Goal: Information Seeking & Learning: Learn about a topic

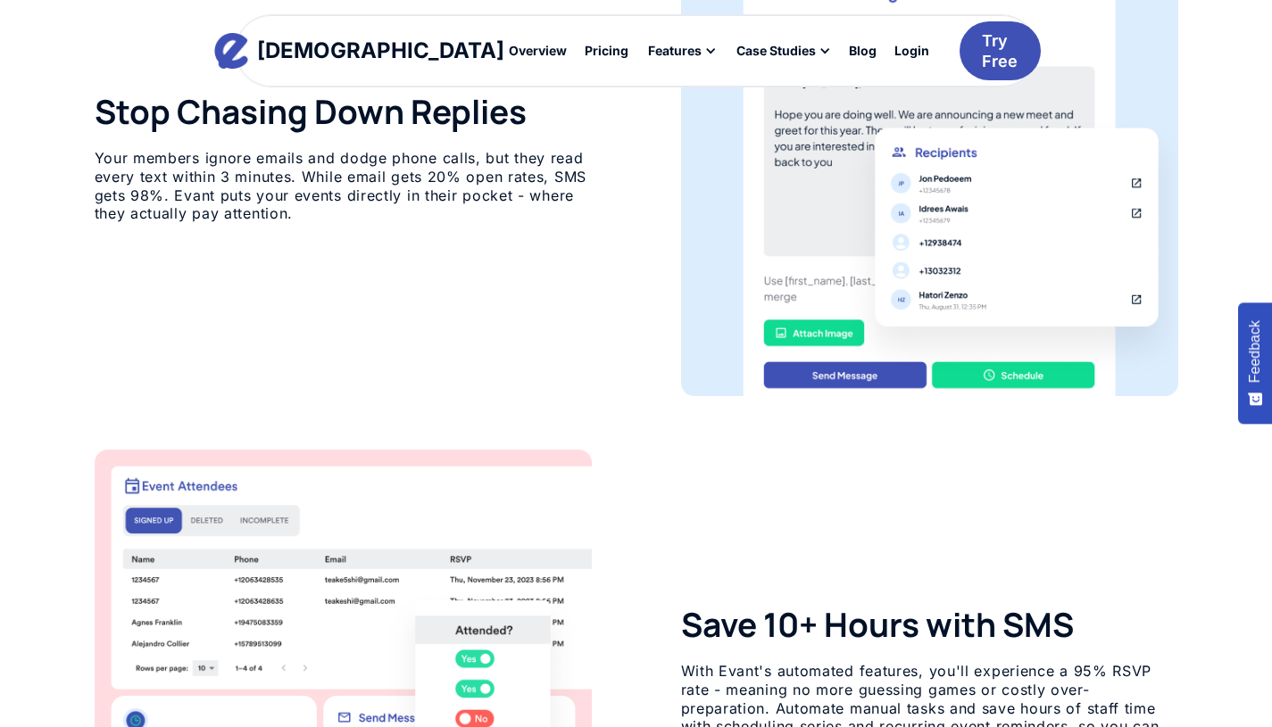
scroll to position [1128, 0]
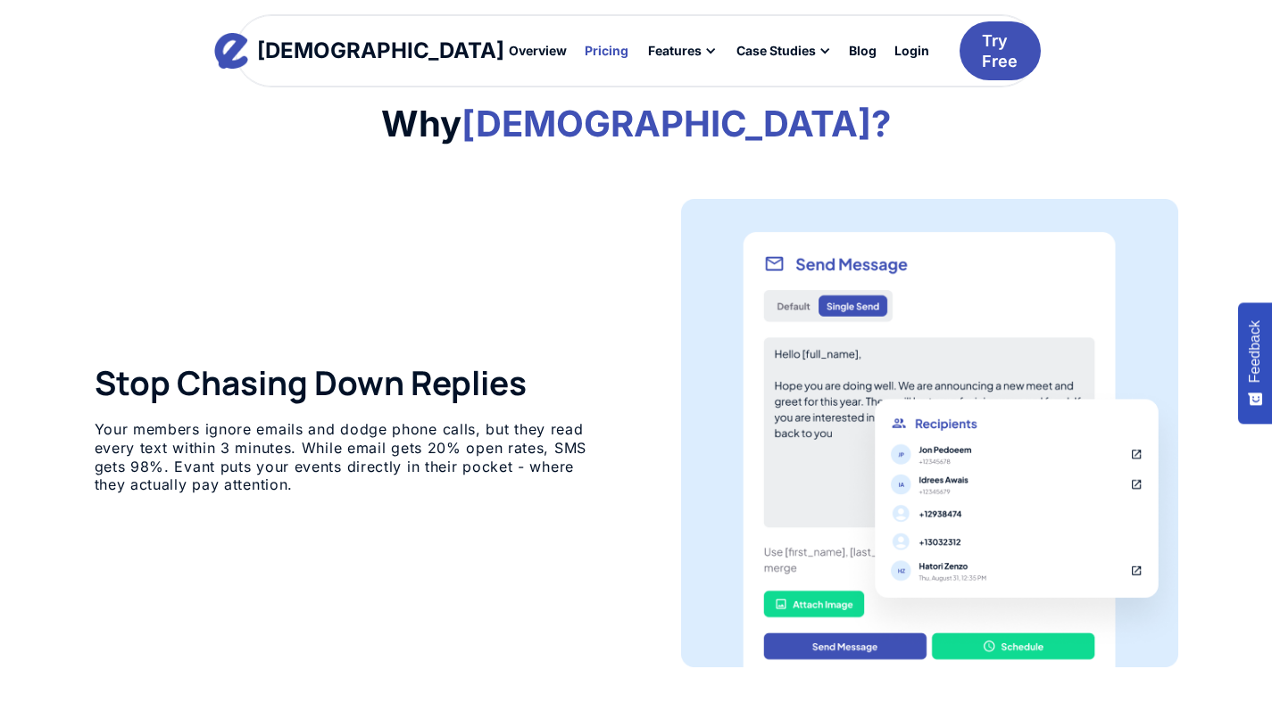
click at [580, 59] on div at bounding box center [606, 50] width 53 height 26
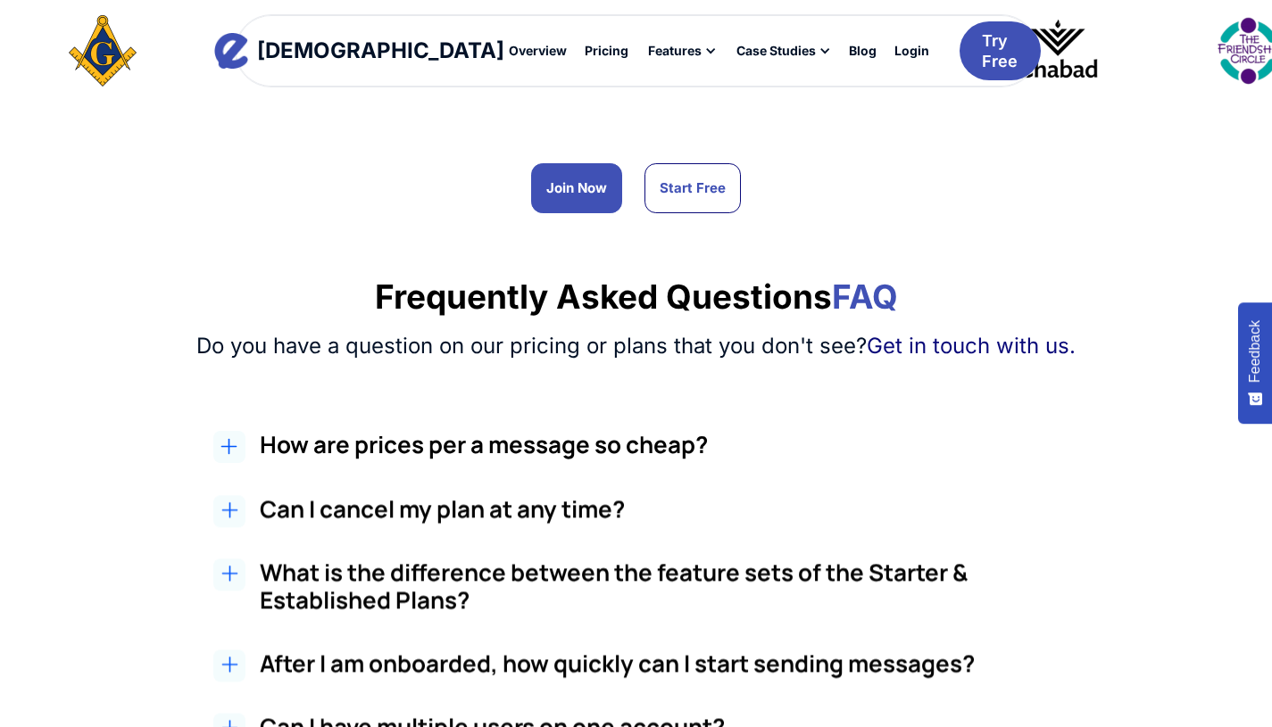
scroll to position [1442, 0]
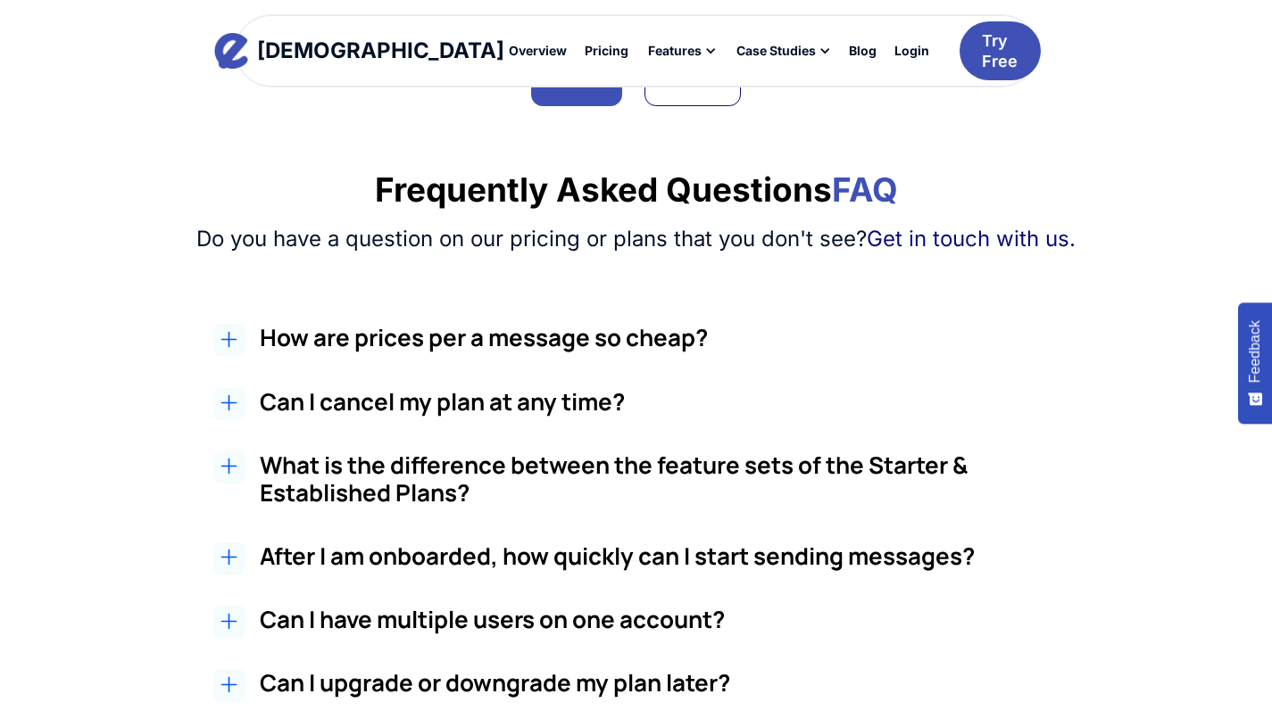
click at [486, 452] on h3 "What is the difference between the feature sets of the Starter & Established Pl…" at bounding box center [678, 479] width 837 height 55
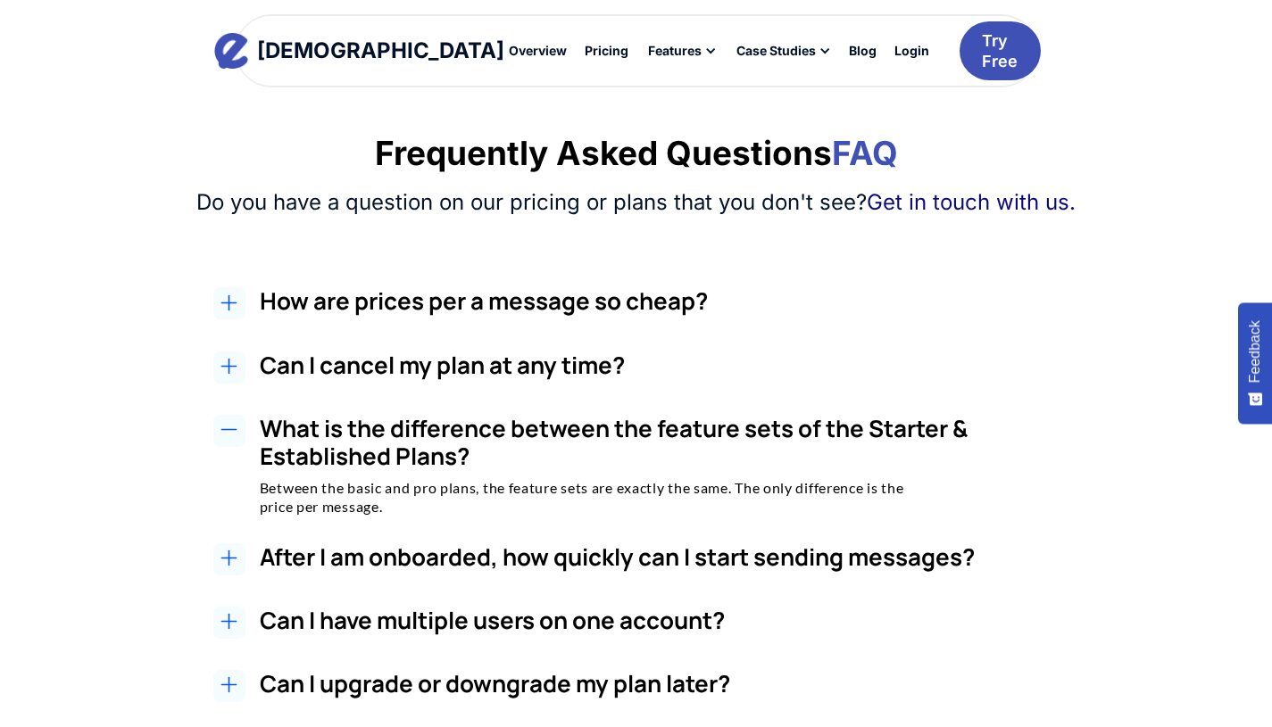
scroll to position [1487, 0]
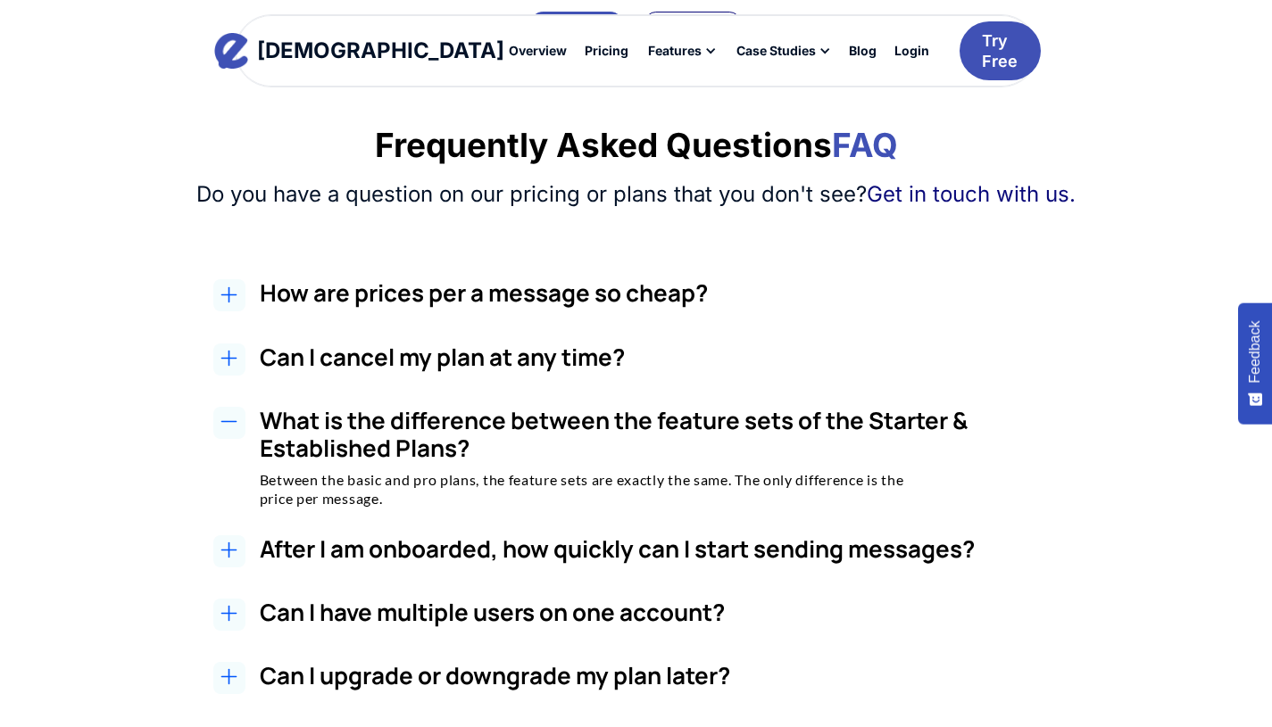
click at [747, 279] on h2 "How are prices per a message so cheap?" at bounding box center [678, 293] width 837 height 28
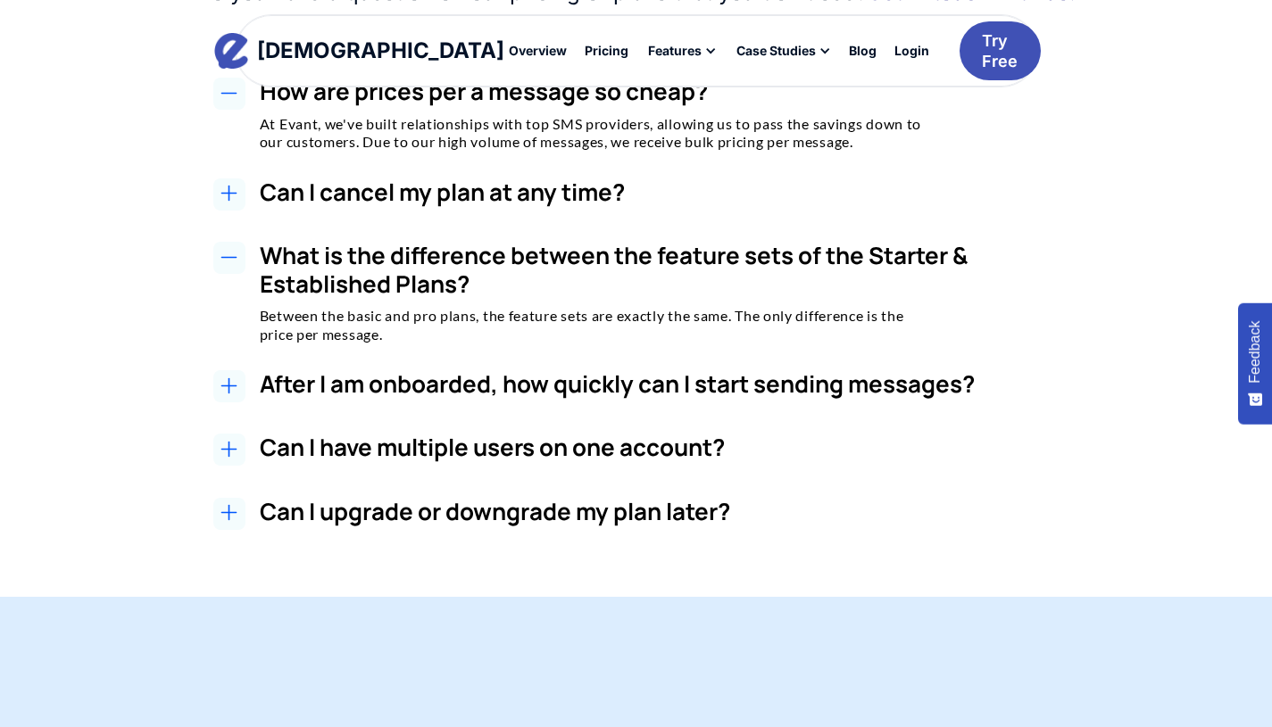
scroll to position [1692, 0]
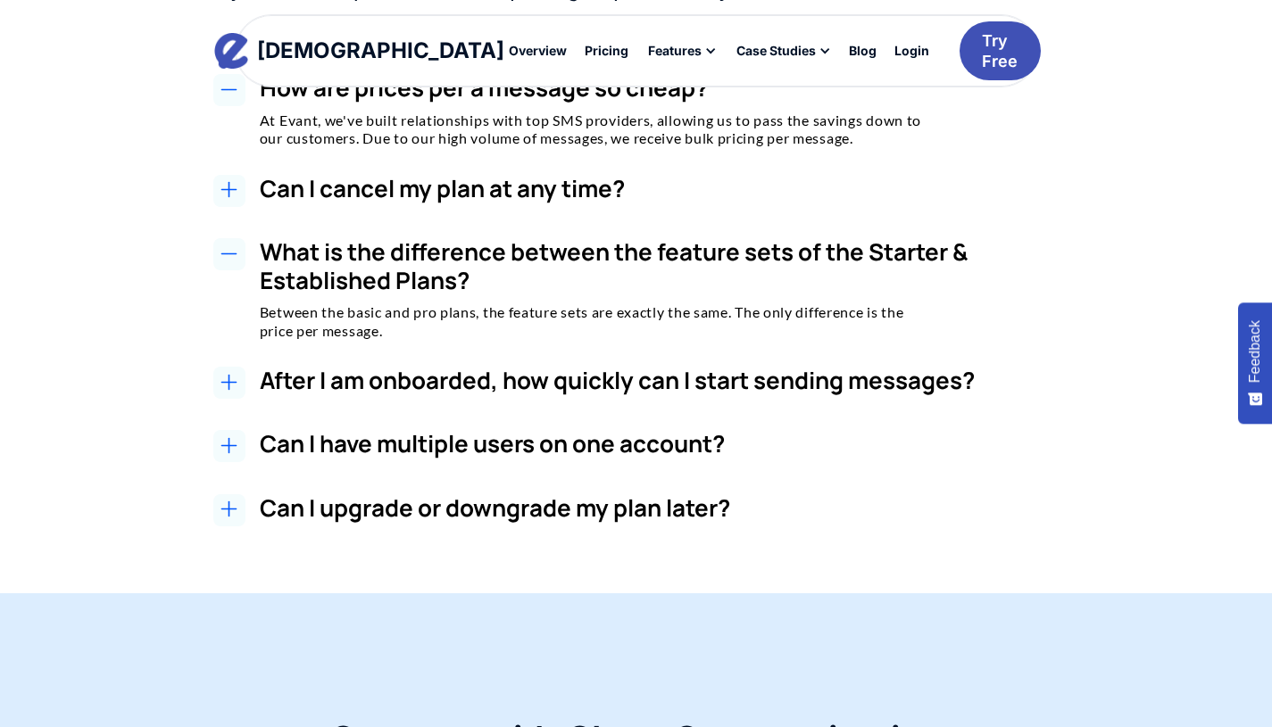
click at [237, 374] on icon at bounding box center [228, 382] width 17 height 17
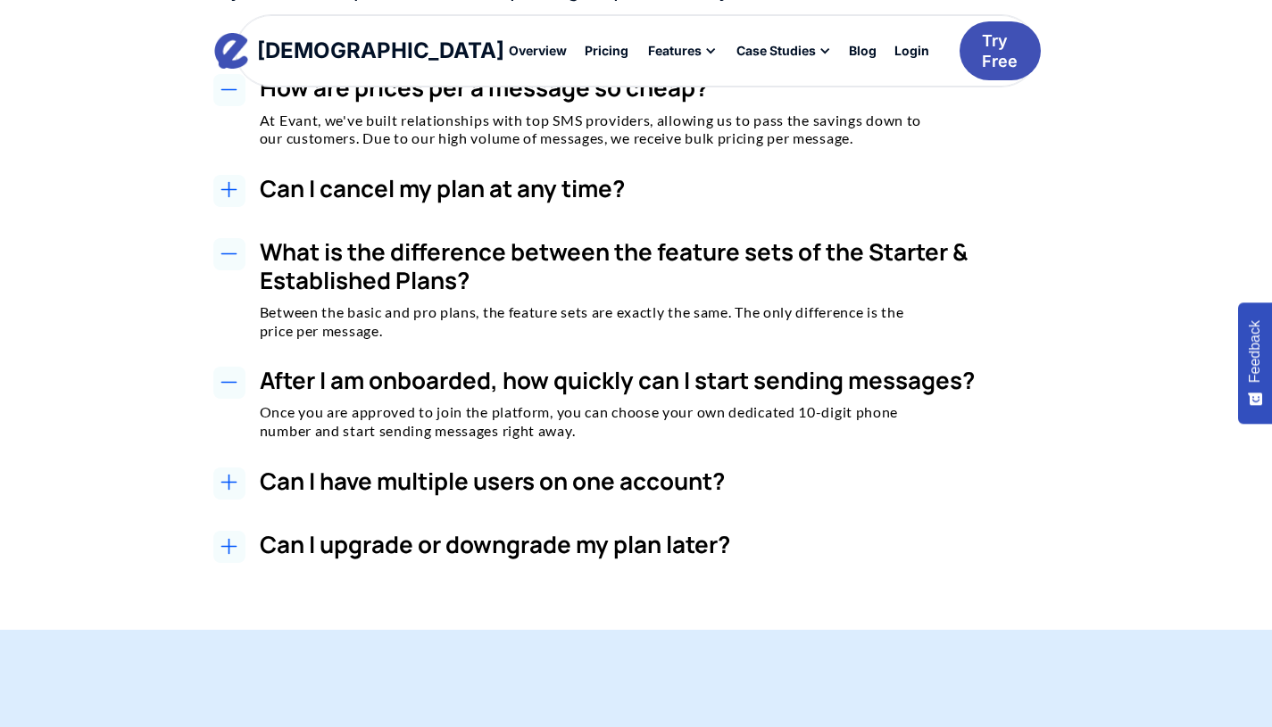
click at [237, 474] on icon at bounding box center [228, 482] width 17 height 17
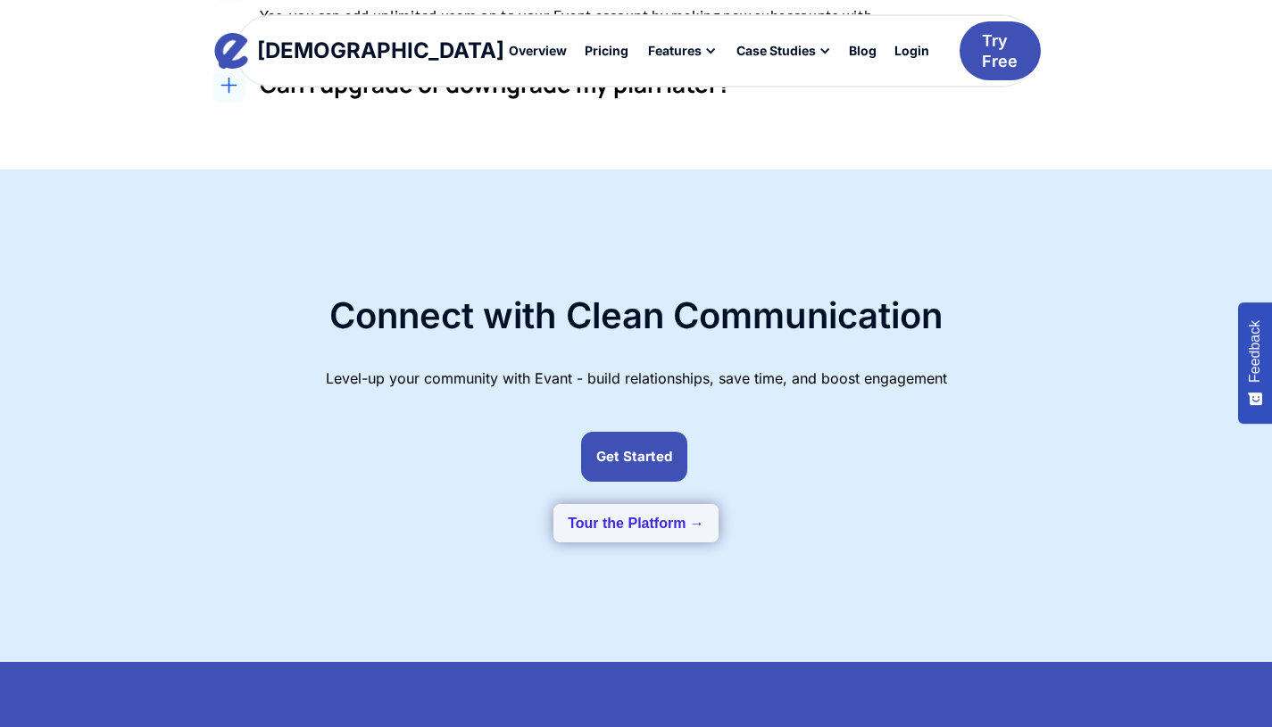
scroll to position [2235, 0]
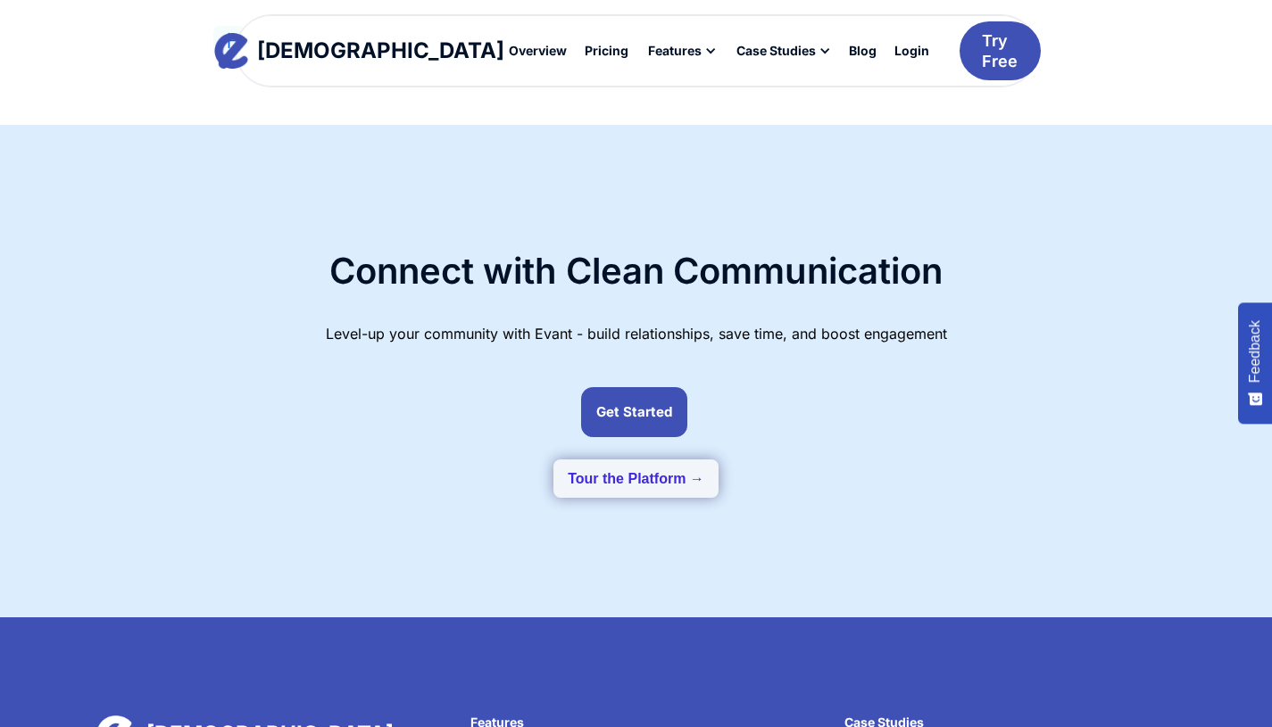
click at [640, 460] on button "Tour the Platform →" at bounding box center [635, 479] width 165 height 38
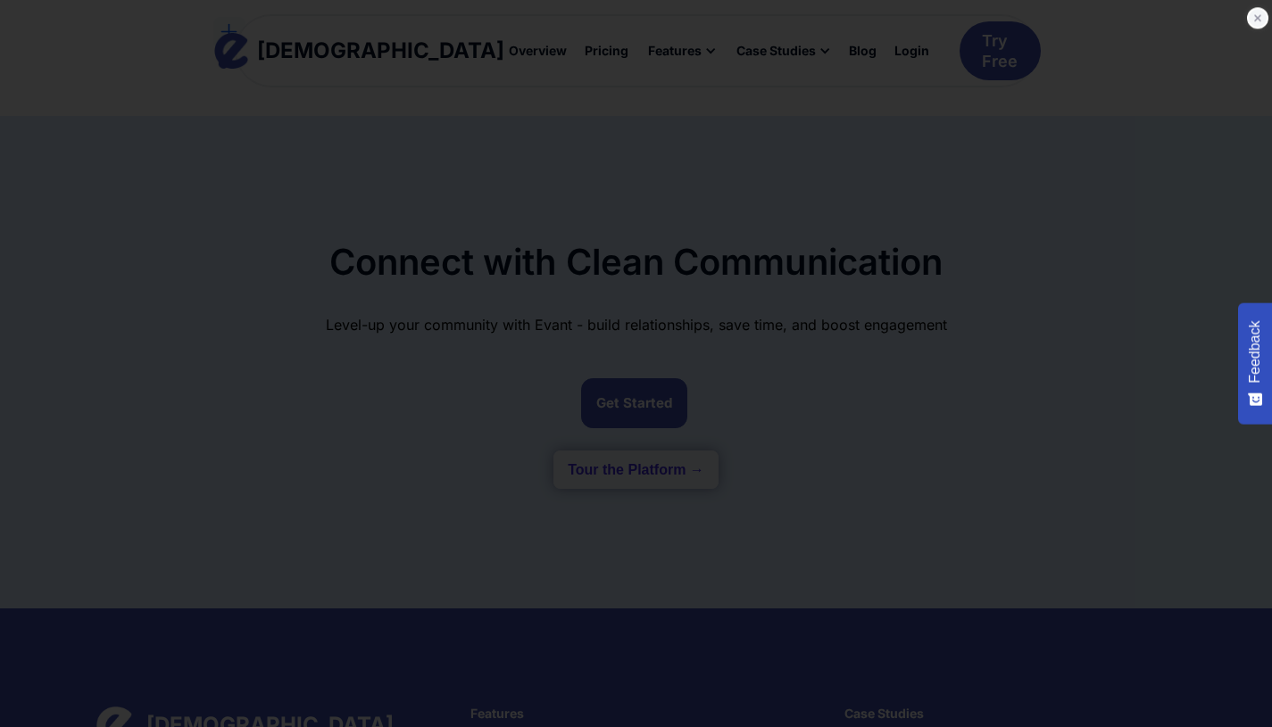
scroll to position [2121, 0]
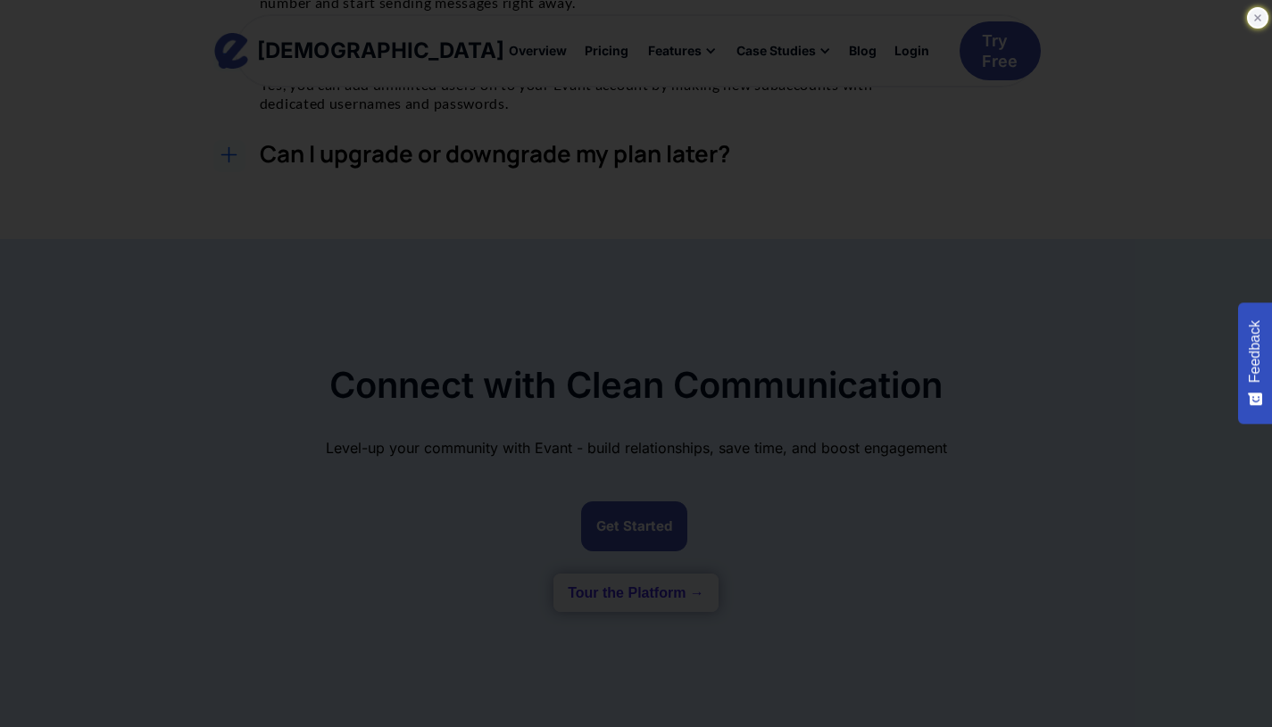
click at [1261, 20] on icon at bounding box center [1258, 18] width 18 height 18
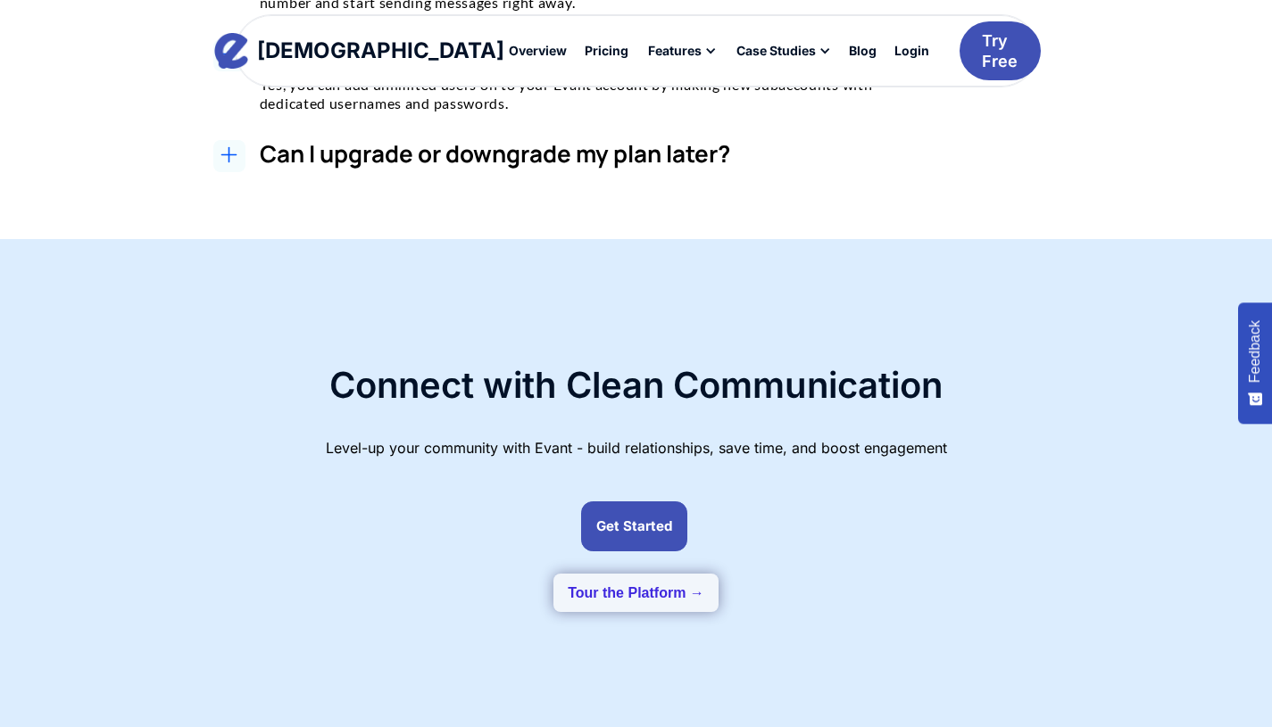
click at [650, 574] on button "Tour the Platform →" at bounding box center [635, 593] width 165 height 38
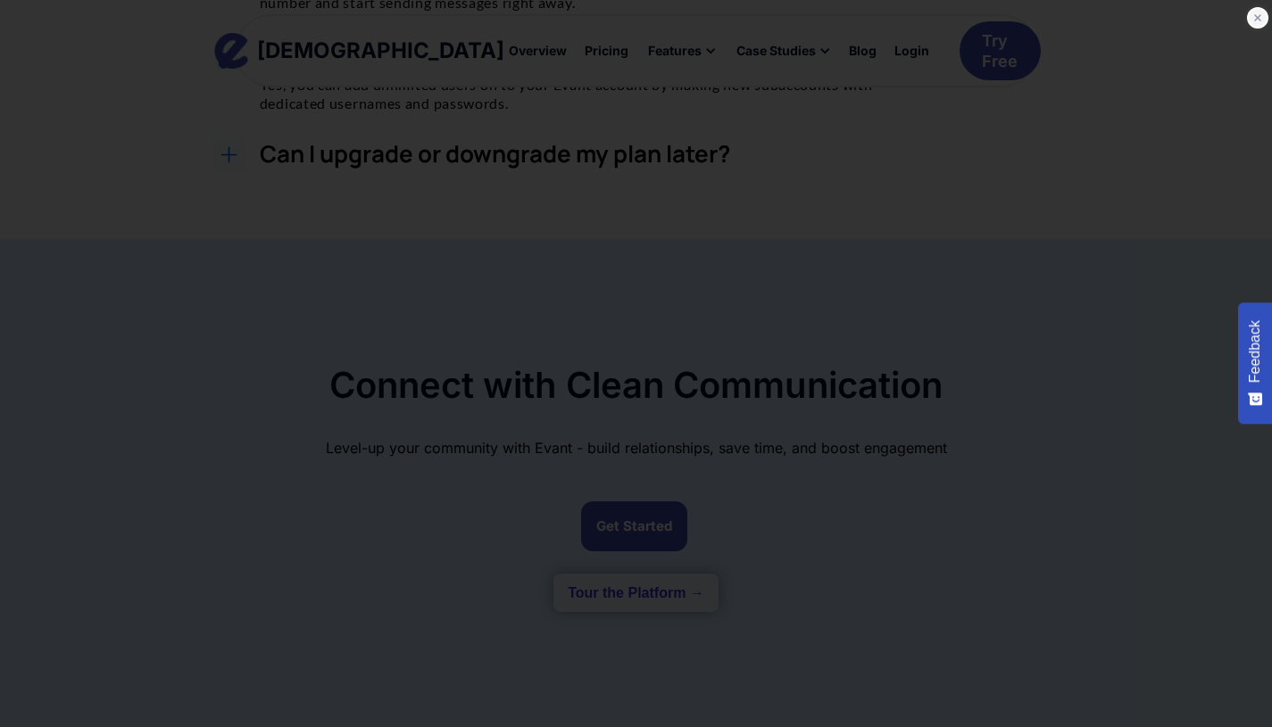
scroll to position [2135, 0]
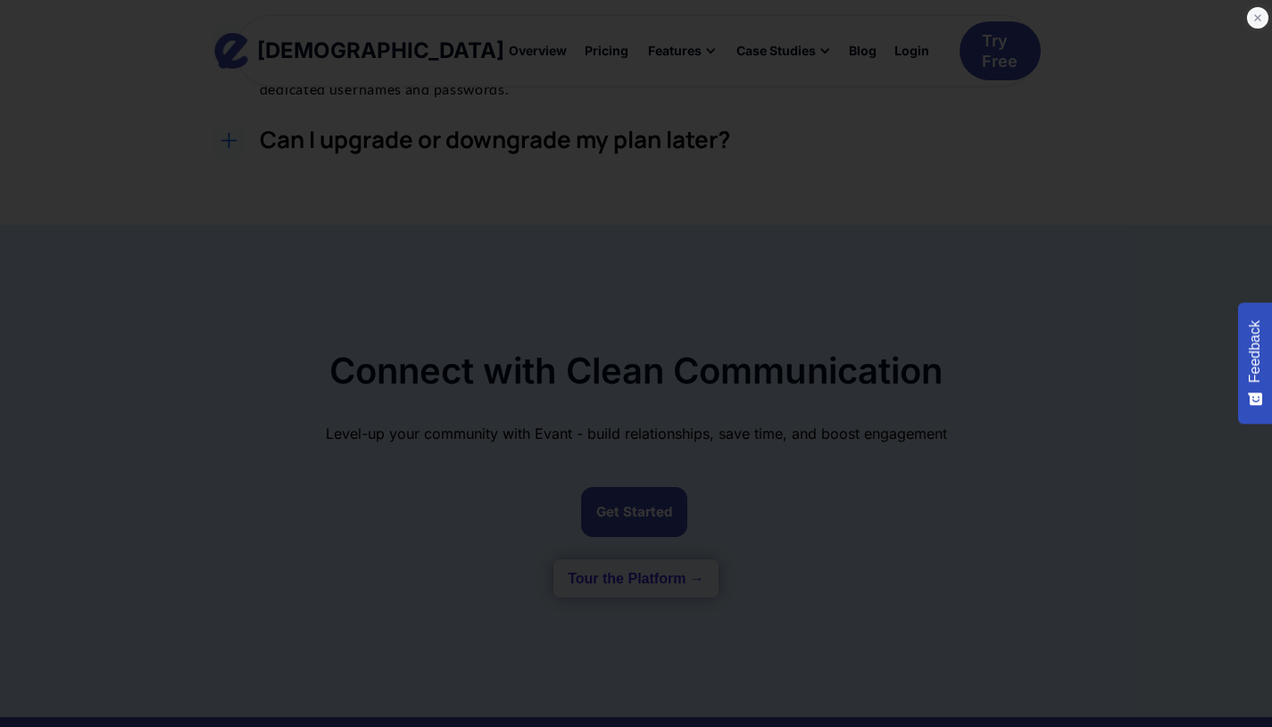
click at [1267, 32] on div at bounding box center [636, 363] width 1272 height 727
click at [1258, 19] on icon at bounding box center [1257, 17] width 6 height 6
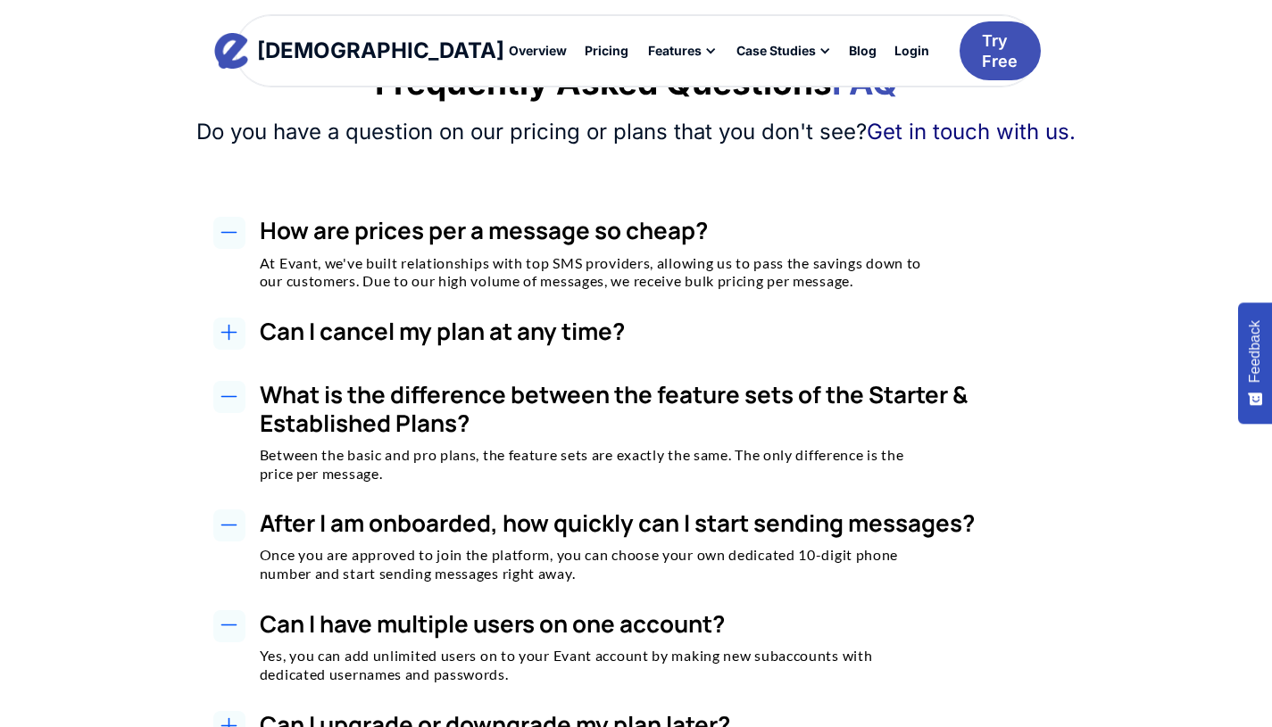
scroll to position [1364, 0]
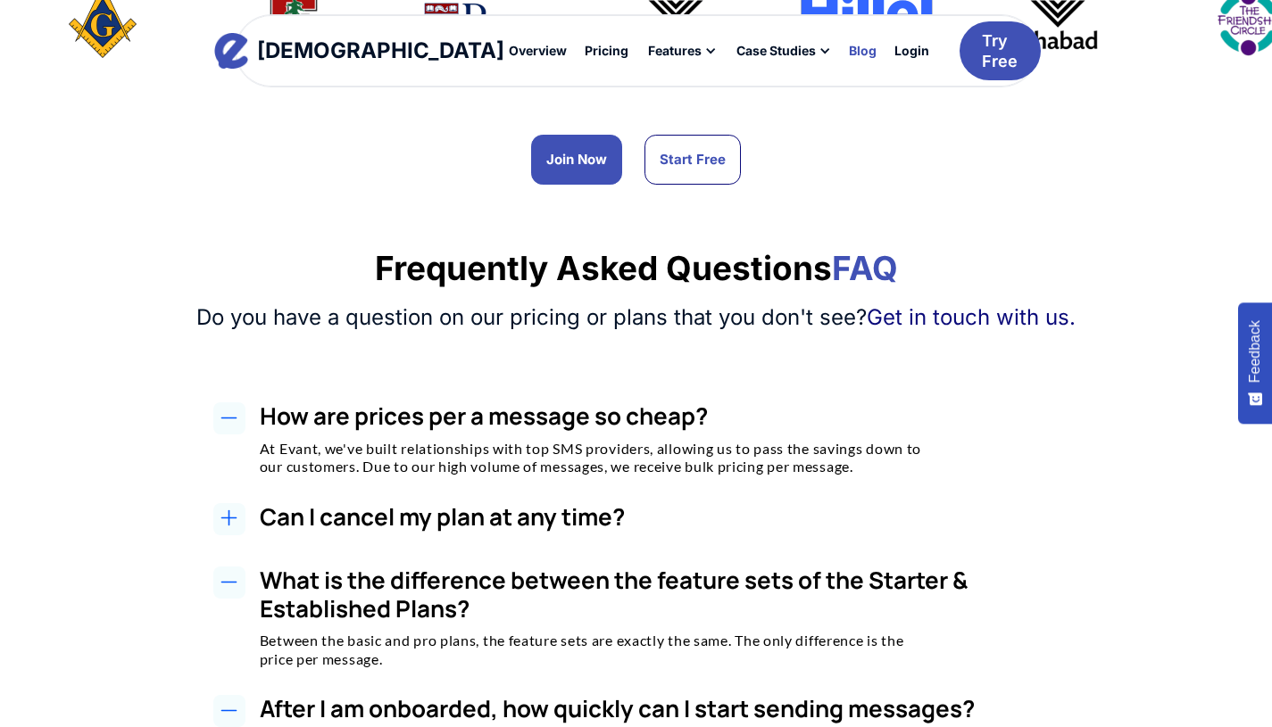
click at [849, 51] on div "Blog" at bounding box center [863, 51] width 28 height 12
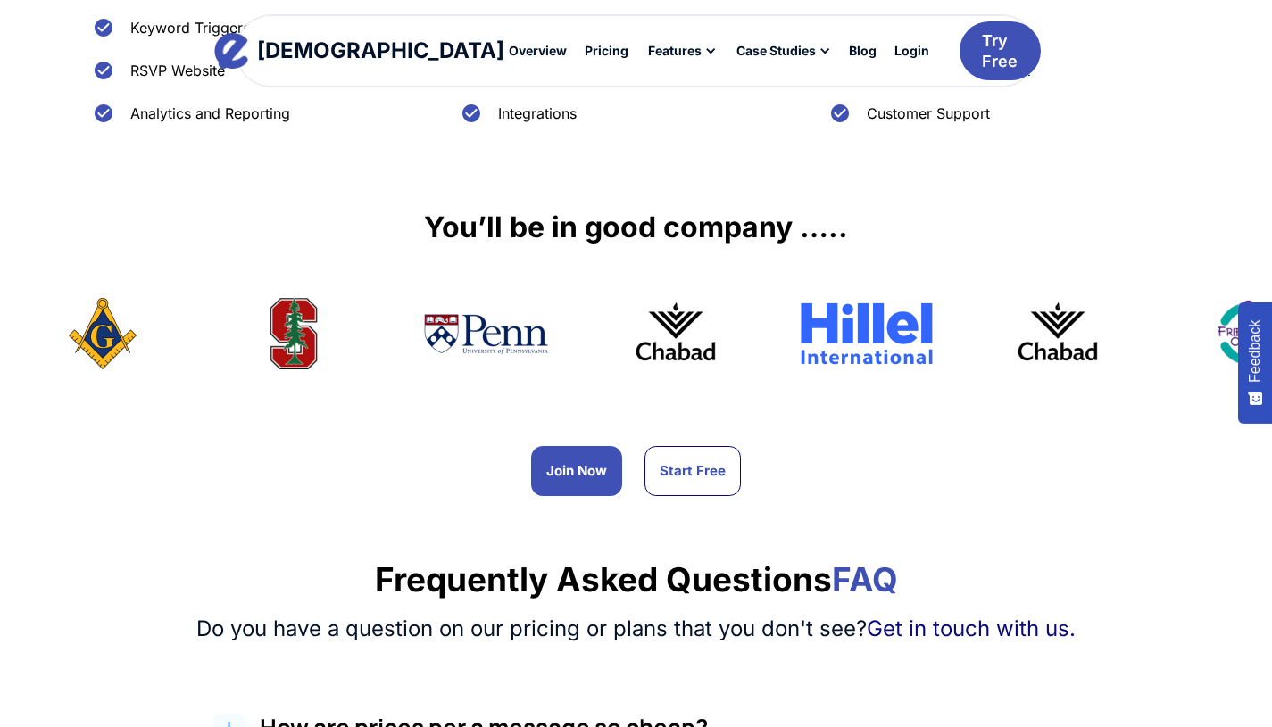
scroll to position [1121, 0]
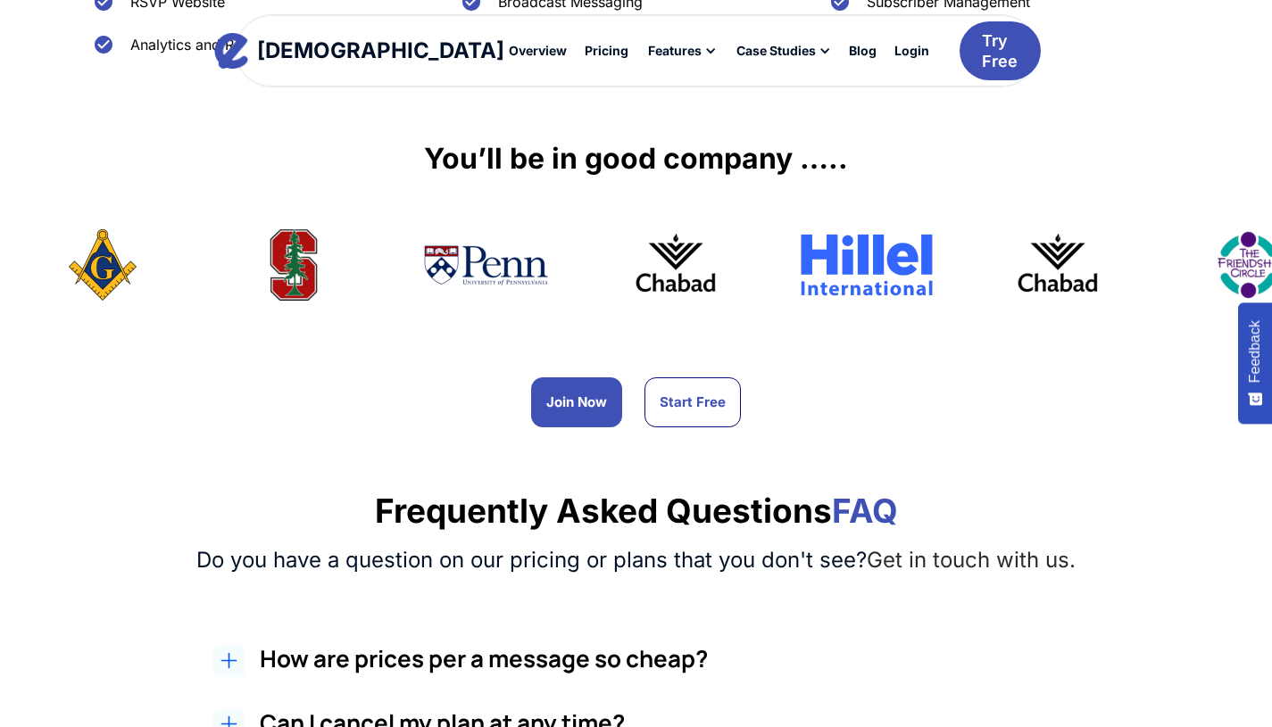
click at [977, 547] on link "Get in touch with us." at bounding box center [971, 560] width 209 height 26
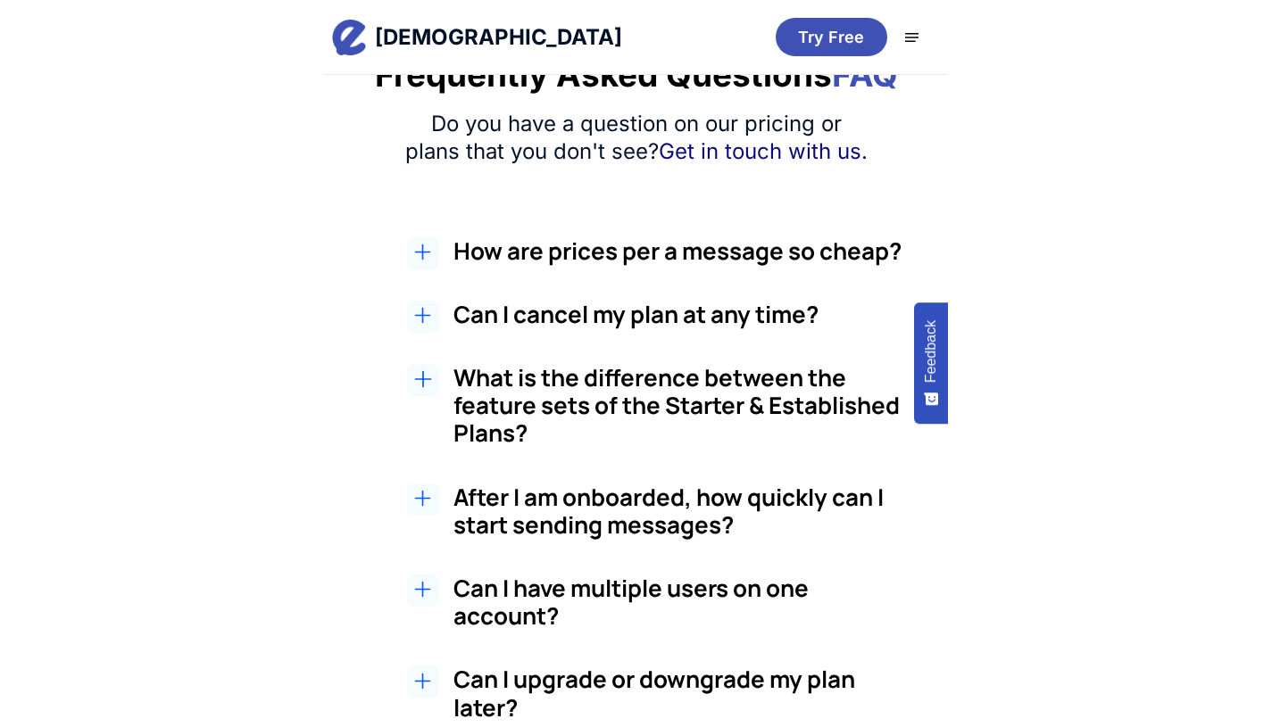
scroll to position [1939, 0]
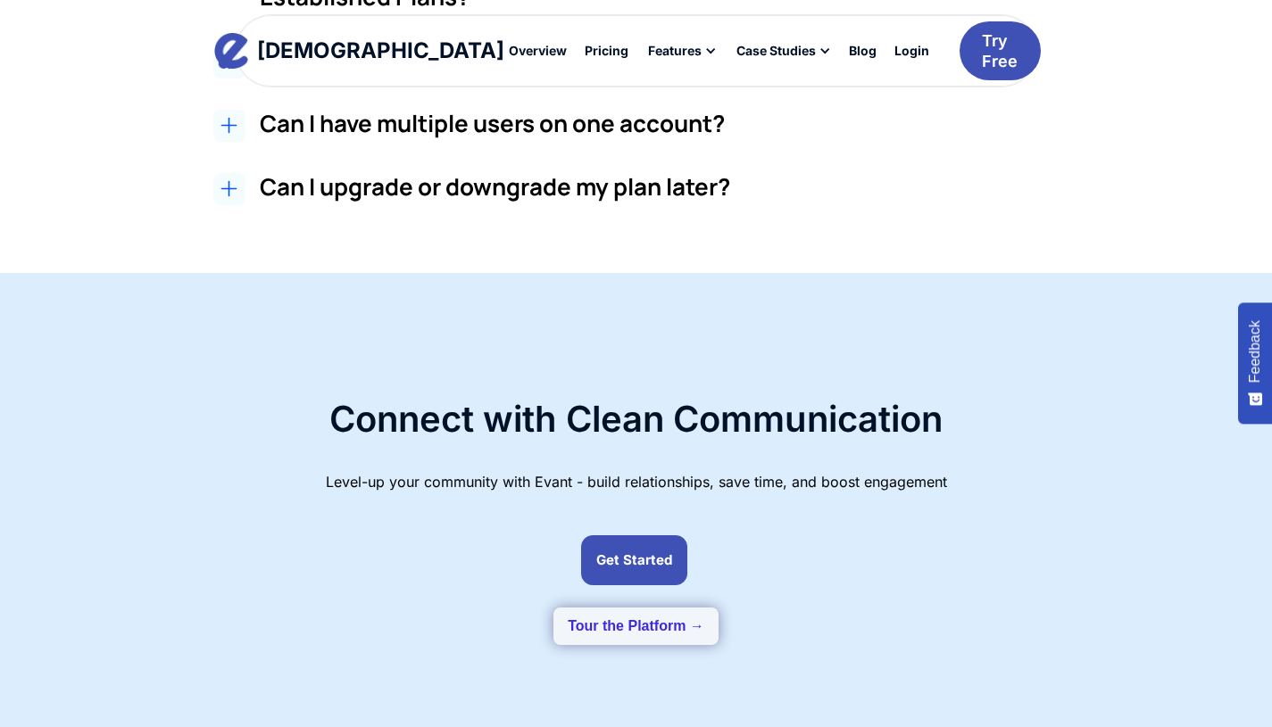
click at [653, 608] on button "Tour the Platform →" at bounding box center [635, 627] width 165 height 38
